Goal: Transaction & Acquisition: Book appointment/travel/reservation

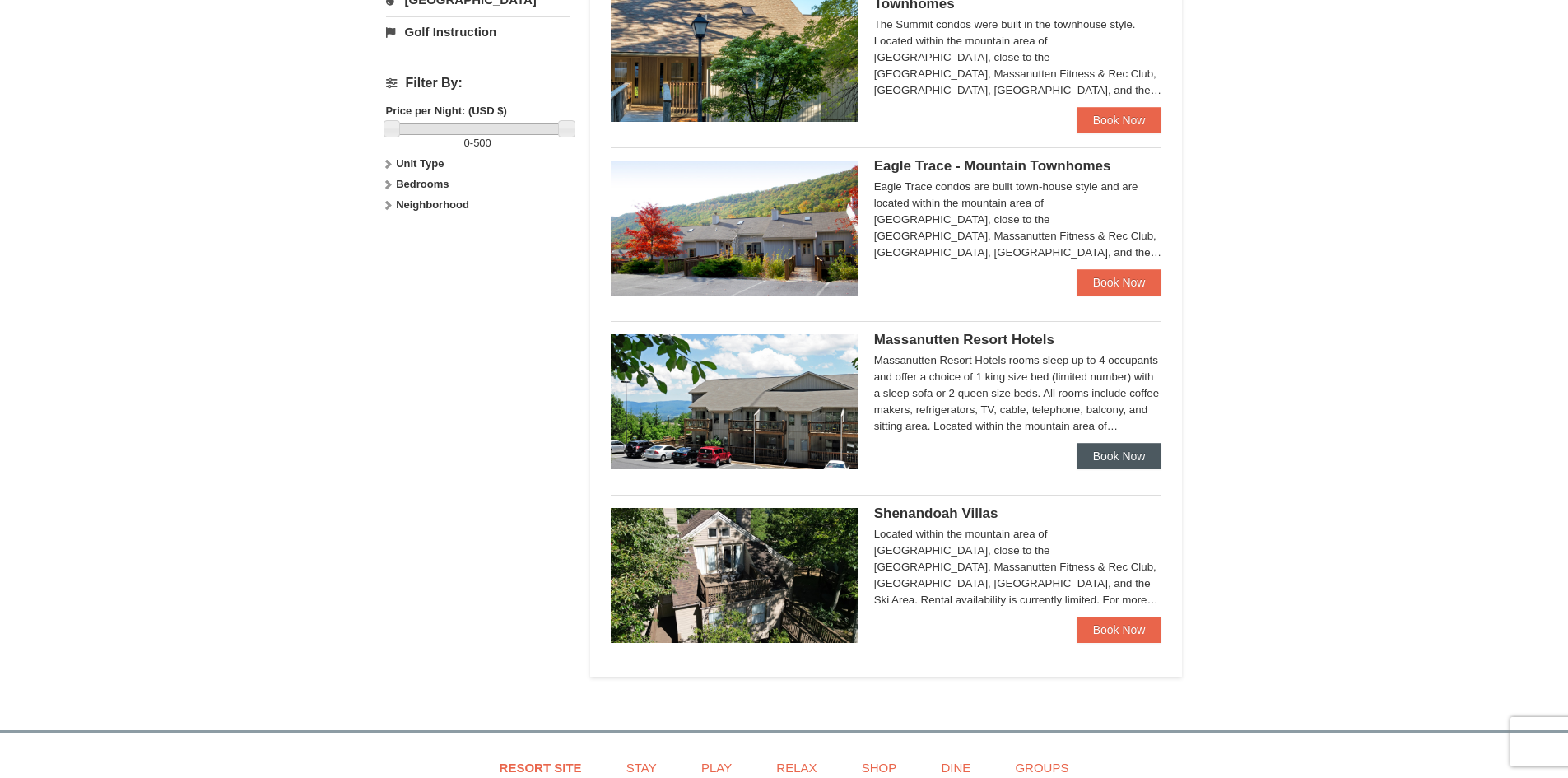
scroll to position [741, 0]
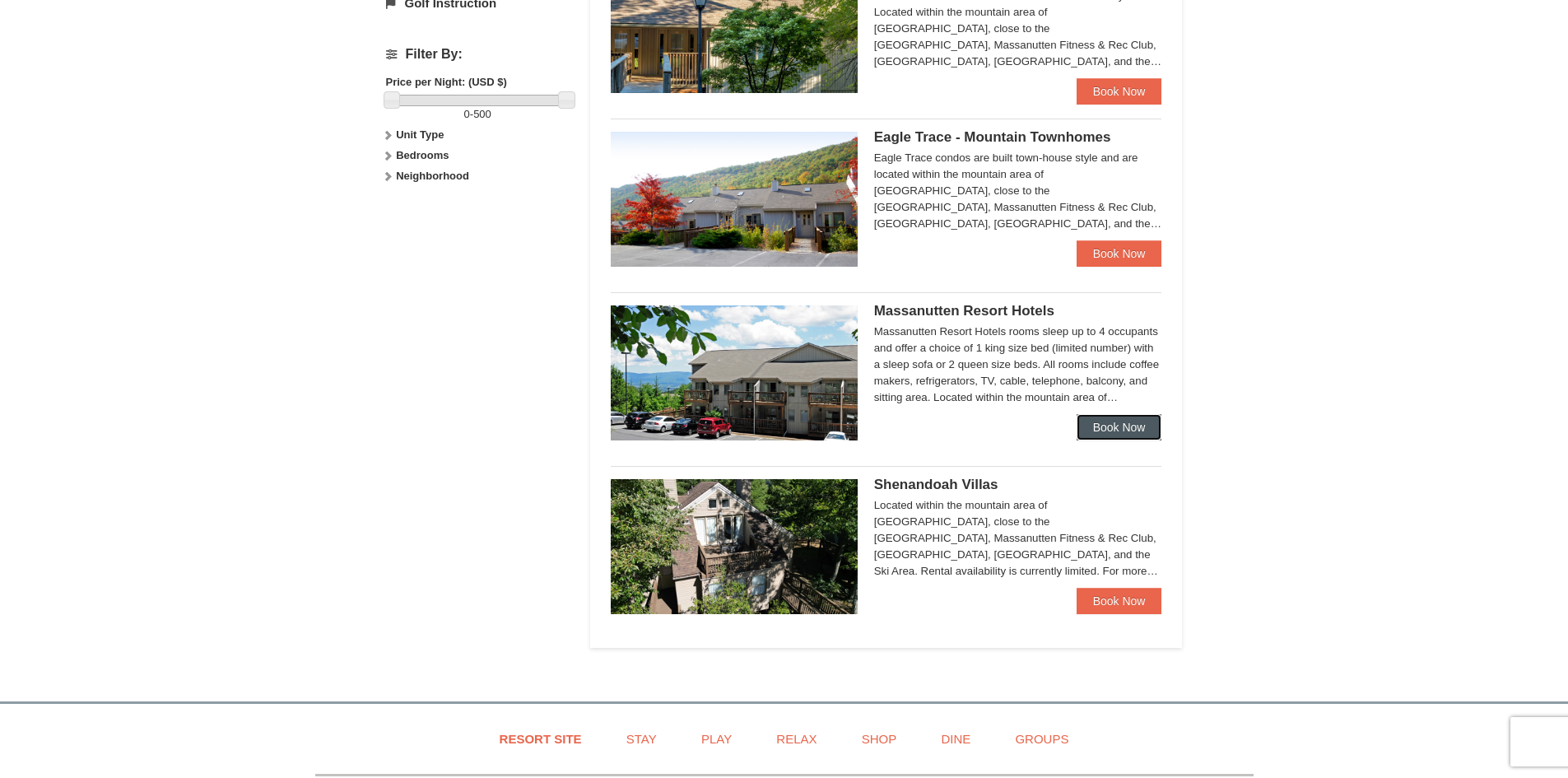
click at [1145, 428] on link "Book Now" at bounding box center [1120, 427] width 85 height 26
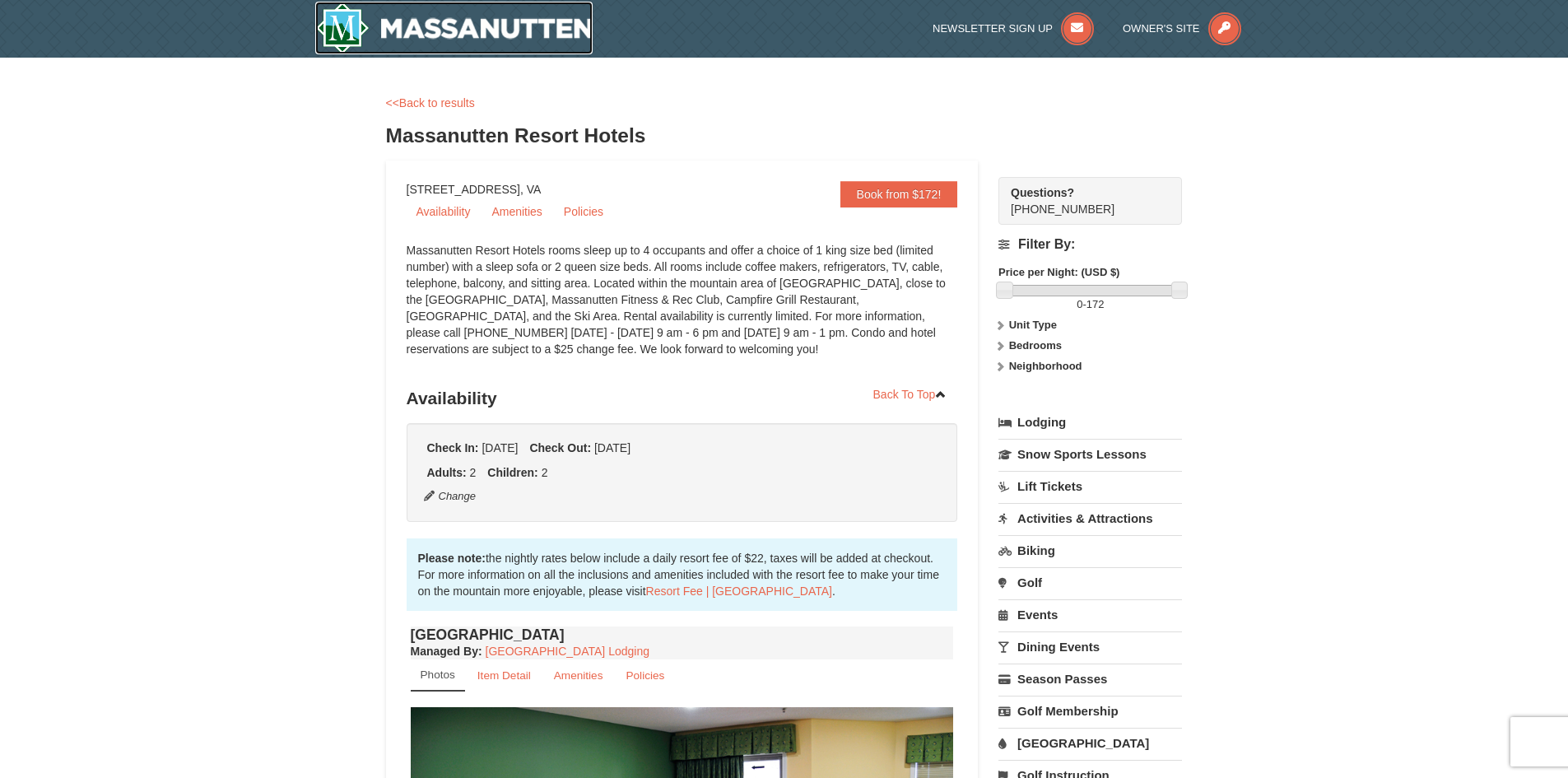
click at [354, 17] on img at bounding box center [454, 28] width 278 height 52
